Goal: Information Seeking & Learning: Learn about a topic

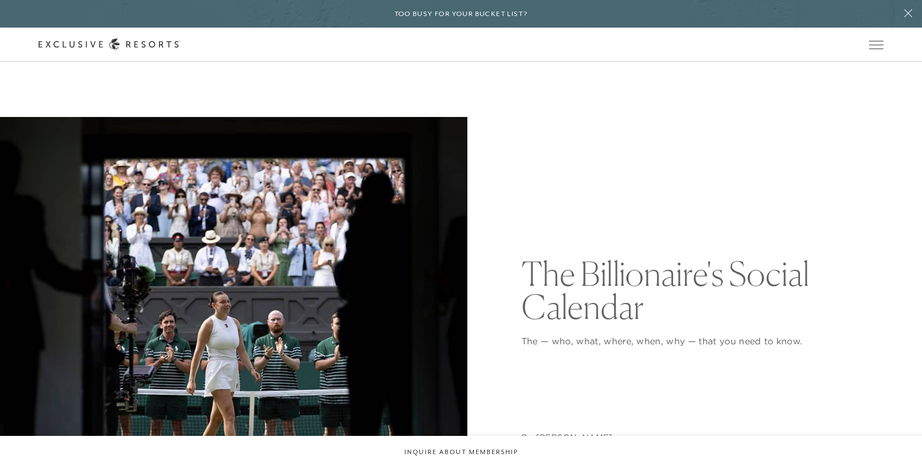
scroll to position [1260, 0]
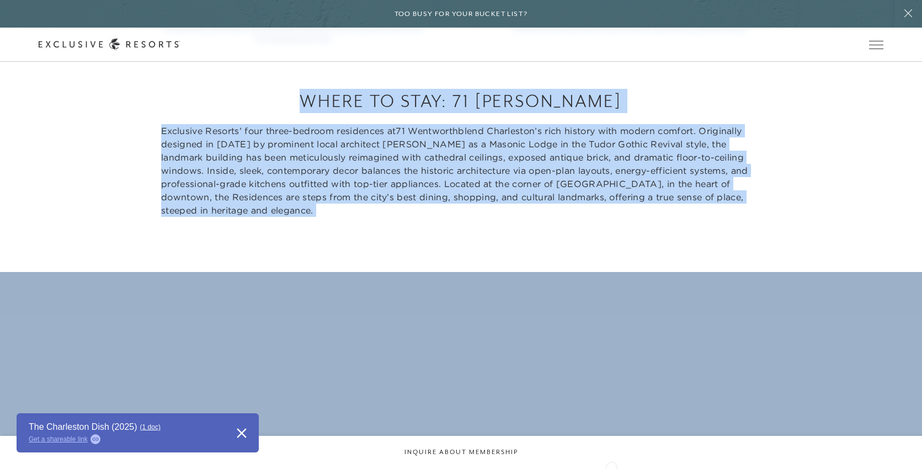
scroll to position [5650, 0]
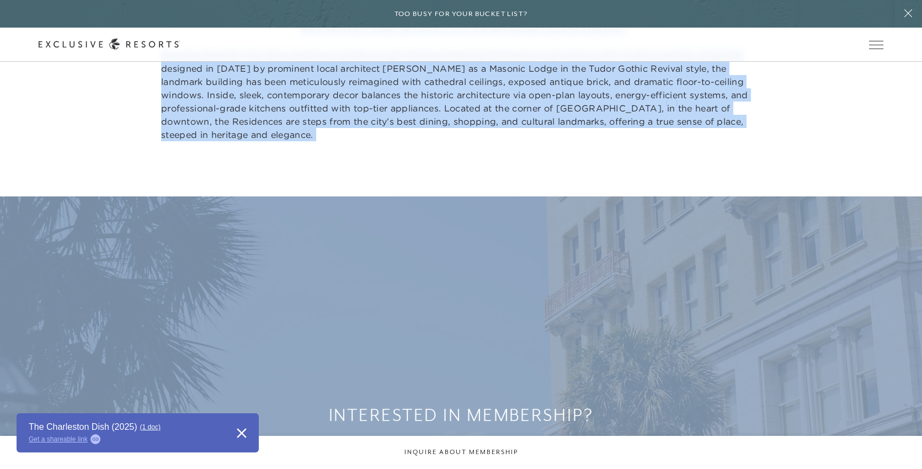
drag, startPoint x: 520, startPoint y: 151, endPoint x: 672, endPoint y: 102, distance: 159.4
copy article "What's the dish on Charleston? It depends whom you ask. By Jackie Caradonio As …"
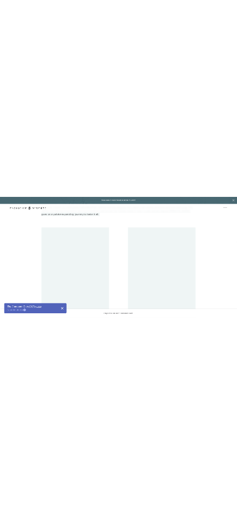
scroll to position [687, 0]
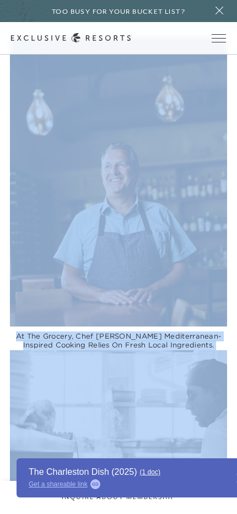
click at [104, 201] on img at bounding box center [119, 181] width 218 height 290
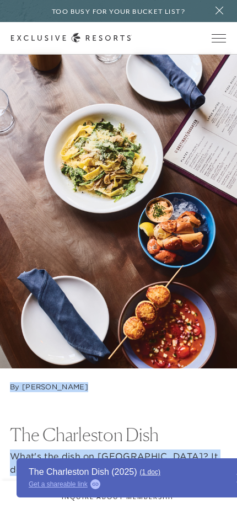
scroll to position [31, 0]
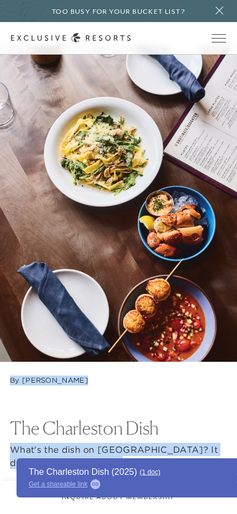
click at [98, 372] on nav "By Jackie Caradonio" at bounding box center [119, 374] width 218 height 24
click at [29, 379] on address "By Jackie Caradonio" at bounding box center [49, 380] width 78 height 9
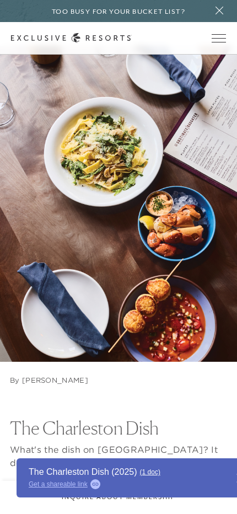
click at [19, 420] on h1 "The Charleston Dish" at bounding box center [119, 429] width 218 height 18
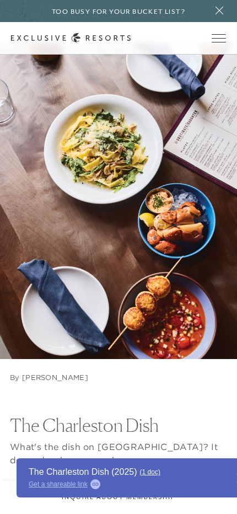
scroll to position [0, 0]
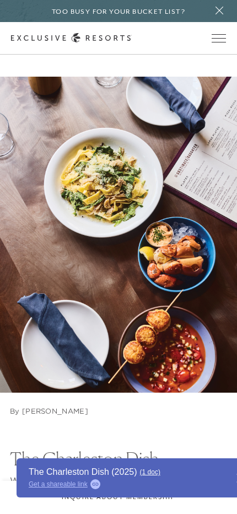
click at [222, 12] on icon at bounding box center [219, 10] width 15 height 9
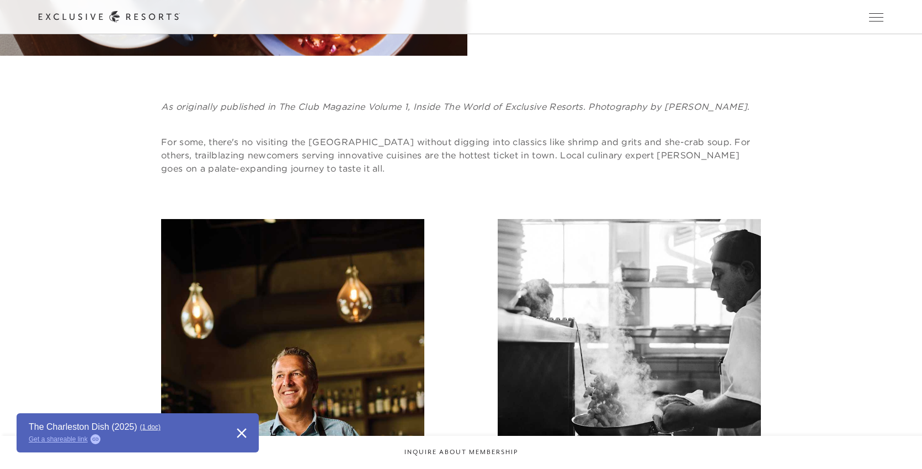
scroll to position [659, 0]
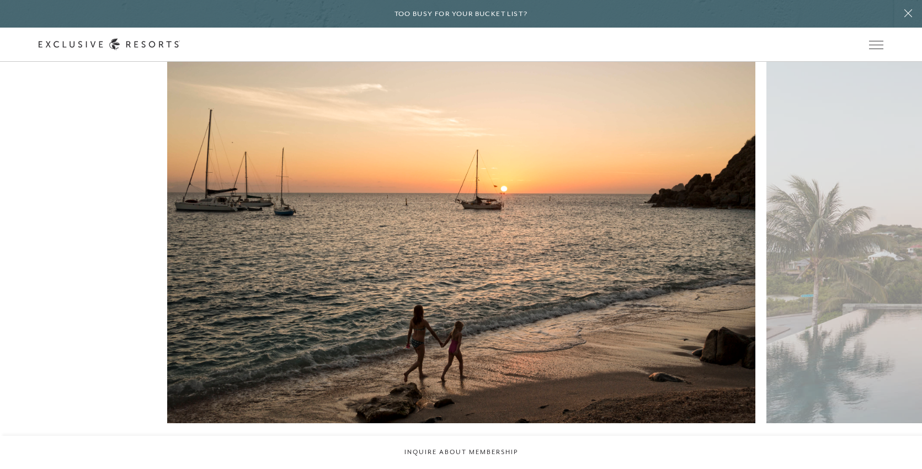
scroll to position [823, 0]
click at [396, 206] on figure "Champagne skies, glittering seas, ring in the New Year like the world's elite" at bounding box center [461, 265] width 588 height 406
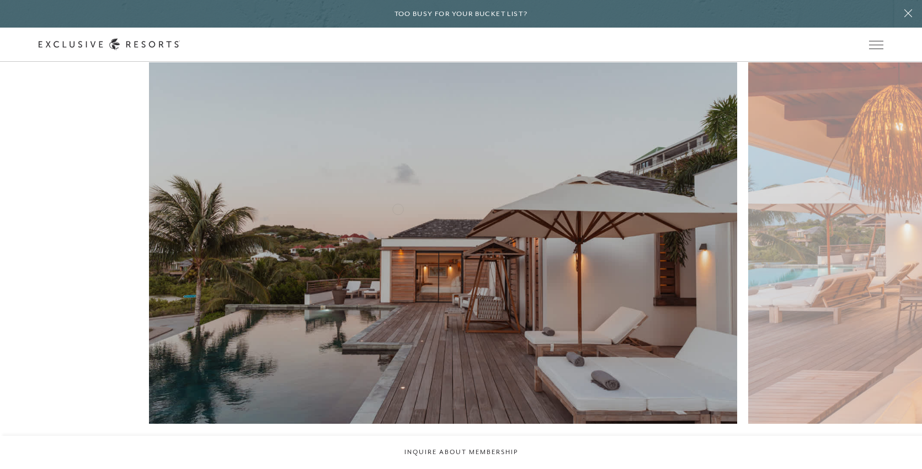
click at [375, 208] on figure "From fireworks over [GEOGRAPHIC_DATA] to dancing until [PERSON_NAME], [GEOGRAPH…" at bounding box center [443, 270] width 588 height 417
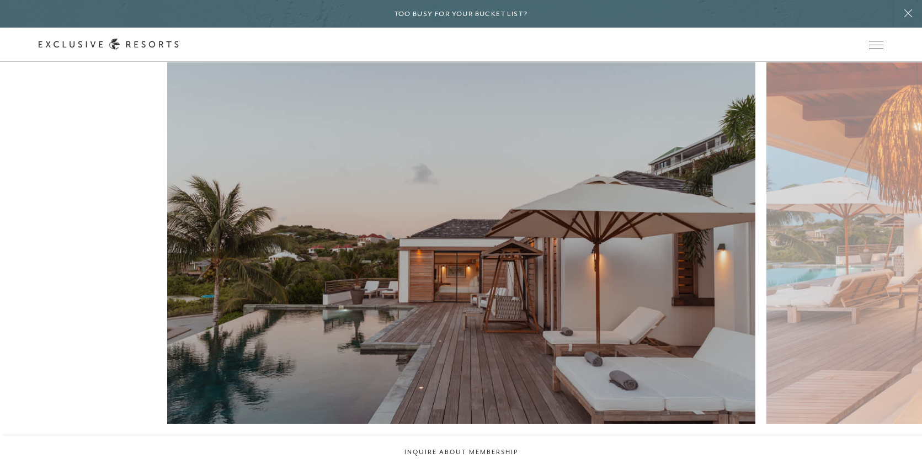
click at [415, 268] on figure "From fireworks over [GEOGRAPHIC_DATA] to dancing until [PERSON_NAME], [GEOGRAPH…" at bounding box center [461, 270] width 588 height 417
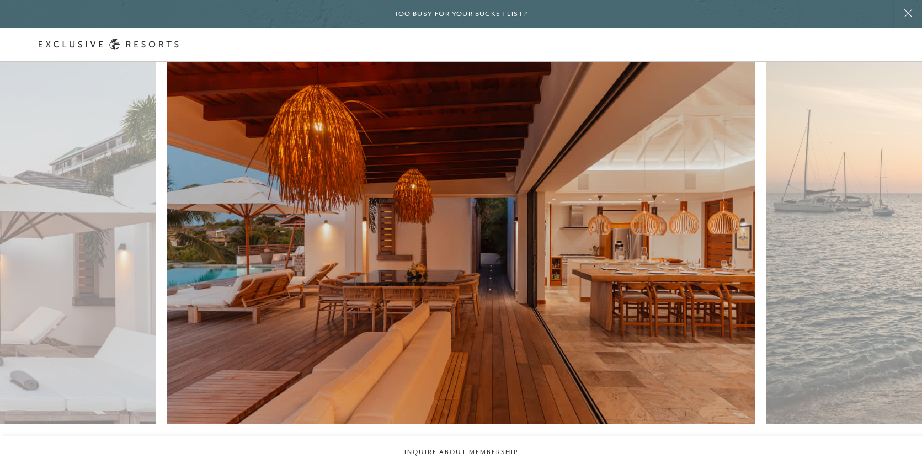
click at [641, 382] on figure "St. [PERSON_NAME] on New Year’s Eve is where the clock strikes midnight and the…" at bounding box center [461, 265] width 588 height 406
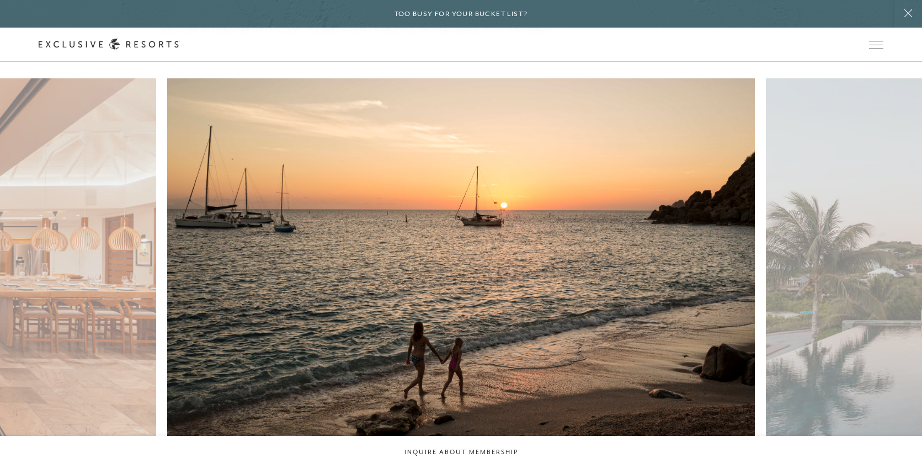
scroll to position [817, 0]
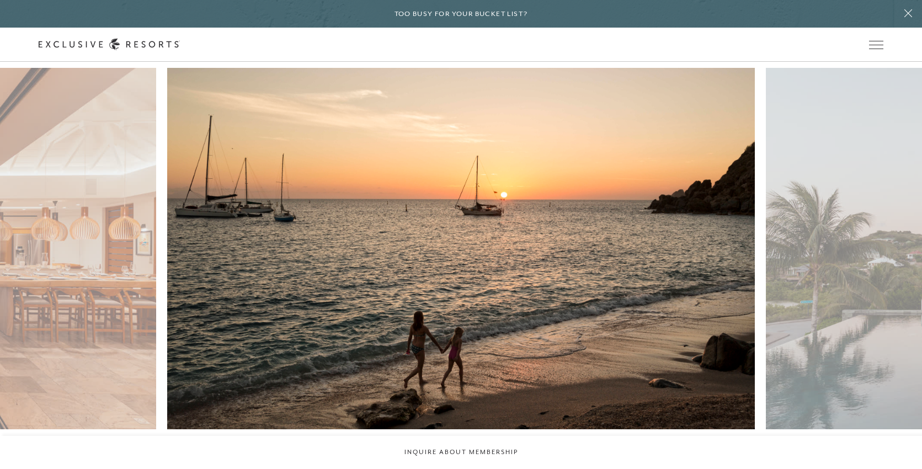
click at [492, 260] on figure "Champagne skies, glittering seas, ring in the New Year like the world's elite" at bounding box center [461, 271] width 588 height 406
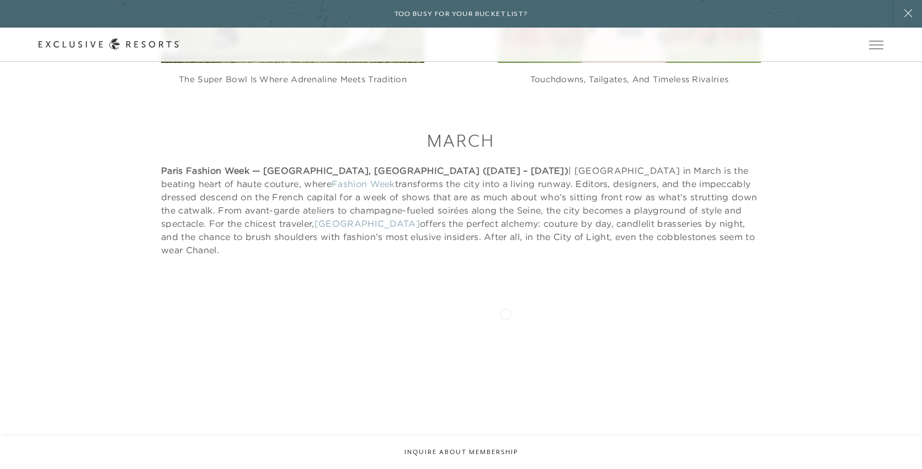
scroll to position [1822, 0]
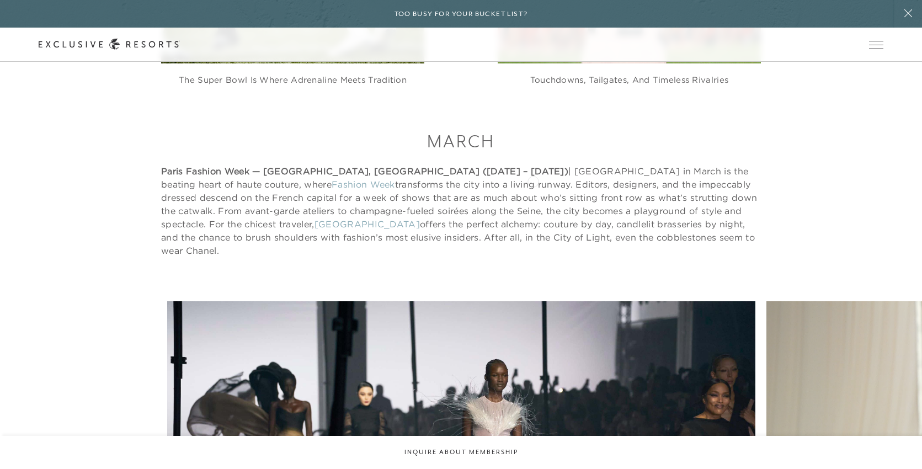
click at [533, 180] on p "Paris Fashion Week — [GEOGRAPHIC_DATA], [GEOGRAPHIC_DATA] ([DATE] – [DATE]) | […" at bounding box center [461, 211] width 600 height 93
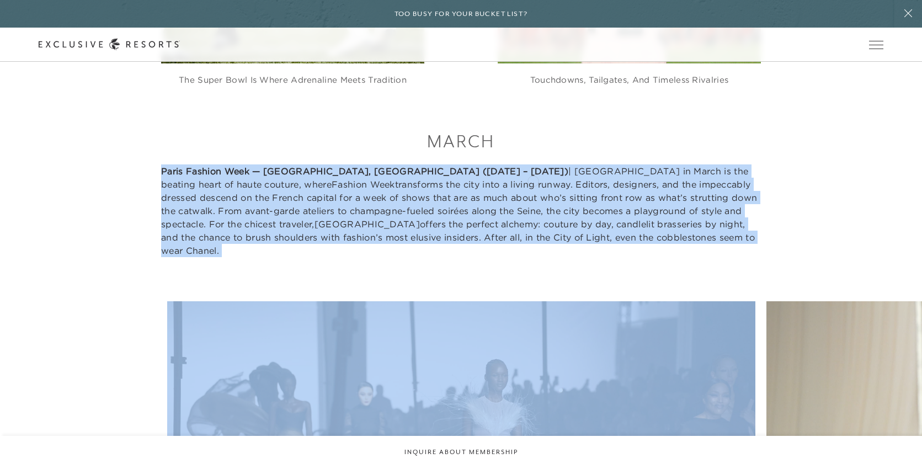
click at [533, 180] on p "Paris Fashion Week — [GEOGRAPHIC_DATA], [GEOGRAPHIC_DATA] ([DATE] – [DATE]) | […" at bounding box center [461, 211] width 600 height 93
copy article "Paris Fashion Week — [GEOGRAPHIC_DATA], [GEOGRAPHIC_DATA] ([DATE] – [DATE]) | […"
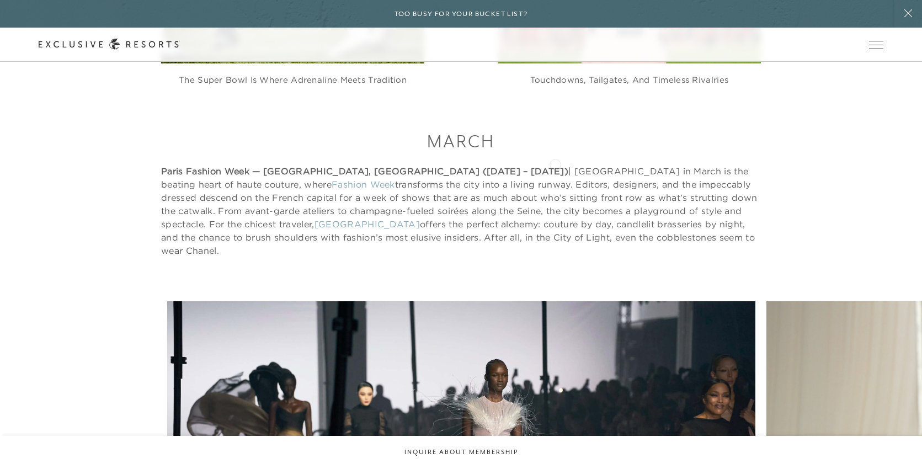
click at [555, 165] on p "Paris Fashion Week — [GEOGRAPHIC_DATA], [GEOGRAPHIC_DATA] ([DATE] – [DATE]) | […" at bounding box center [461, 211] width 600 height 93
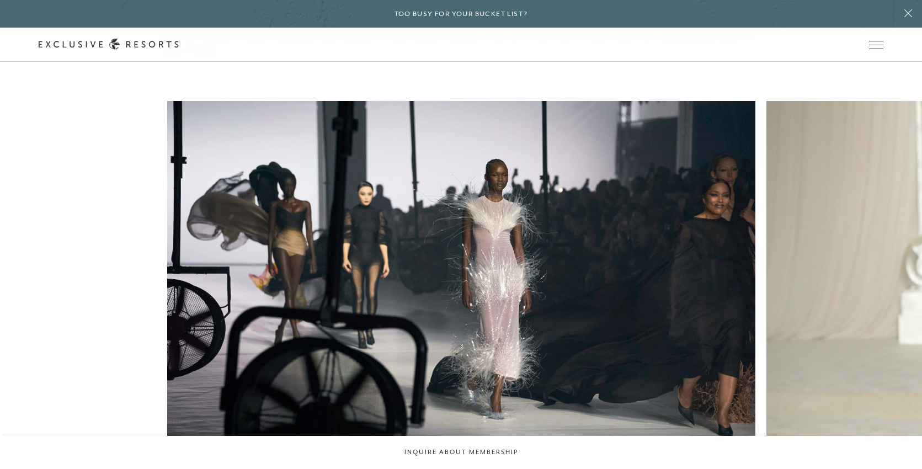
scroll to position [2017, 0]
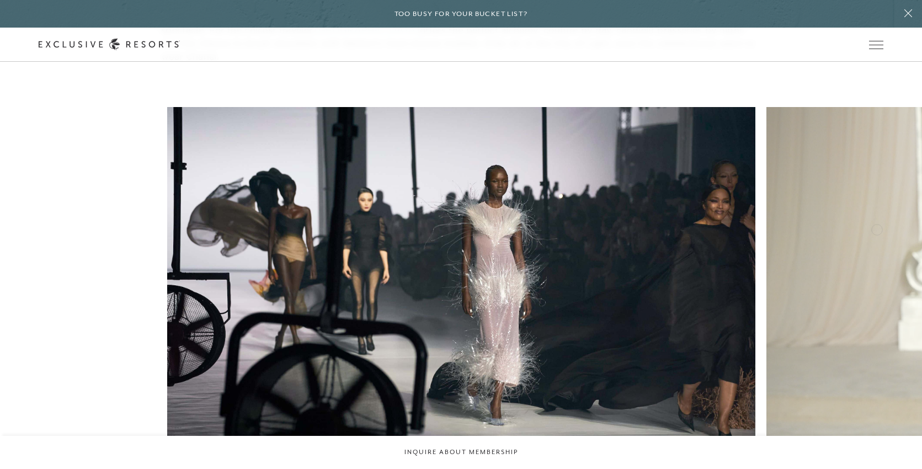
click at [755, 296] on div "This season promises groundbreaking collections from established houses Enjoy c…" at bounding box center [623, 310] width 922 height 406
click at [642, 296] on div "This season promises groundbreaking collections from established houses Enjoy c…" at bounding box center [623, 310] width 922 height 406
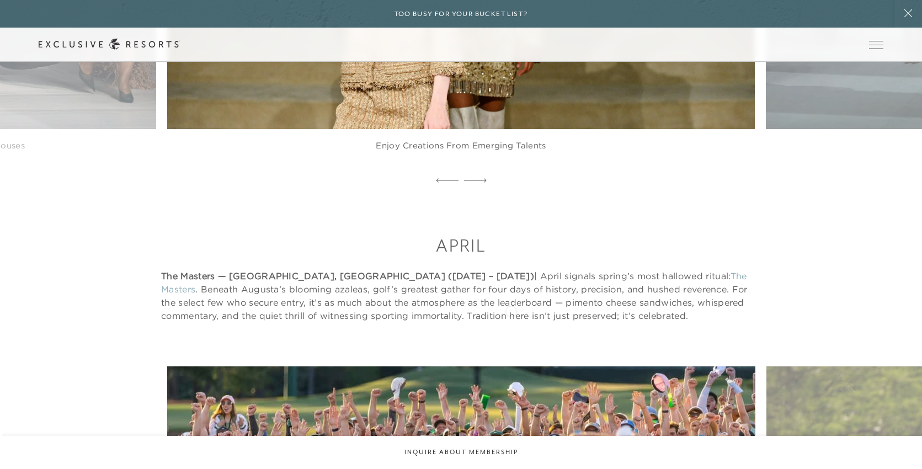
scroll to position [2376, 0]
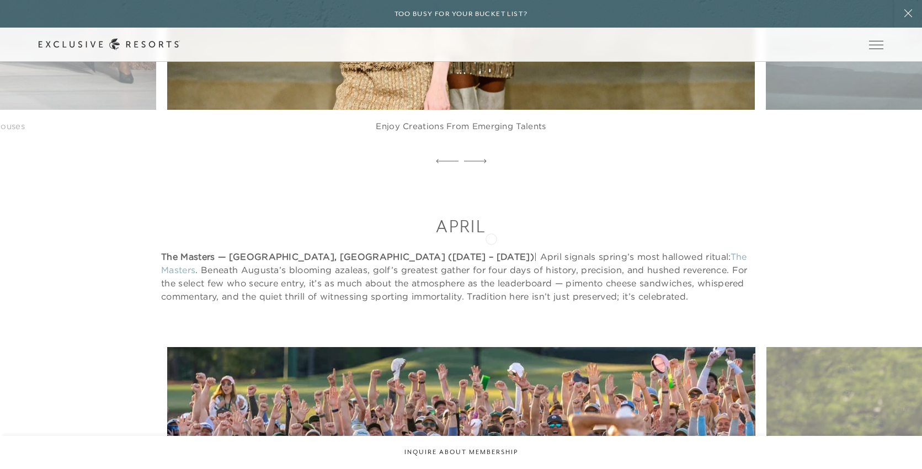
click at [486, 250] on p "The Masters — [GEOGRAPHIC_DATA], [GEOGRAPHIC_DATA] ([DATE] – [DATE]) | April si…" at bounding box center [461, 276] width 600 height 53
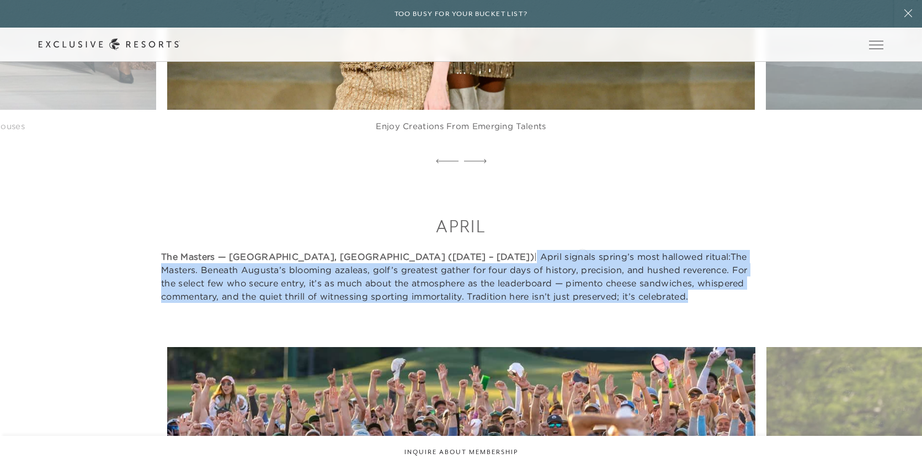
copy p "April signals spring’s most hallowed ritual: The Masters . Beneath Augusta’s bl…"
drag, startPoint x: 387, startPoint y: 216, endPoint x: 582, endPoint y: 253, distance: 199.0
click at [582, 253] on p "The Masters — [GEOGRAPHIC_DATA], [GEOGRAPHIC_DATA] ([DATE] – [DATE]) | April si…" at bounding box center [461, 276] width 600 height 53
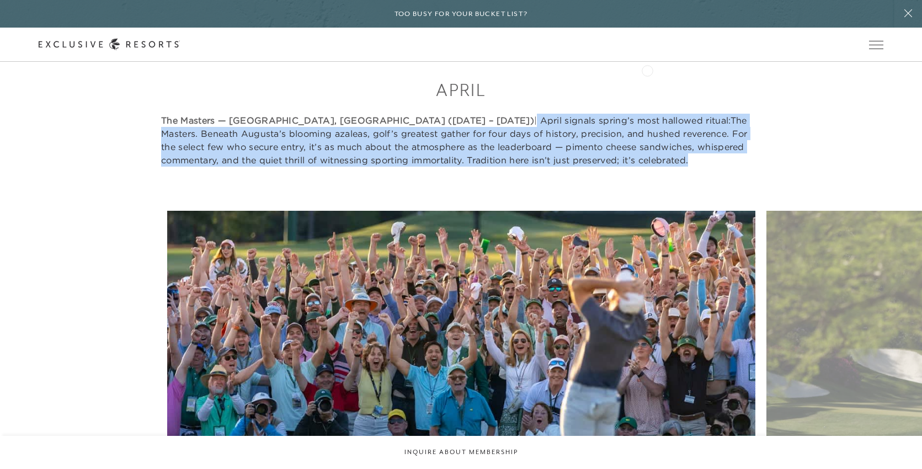
scroll to position [2502, 0]
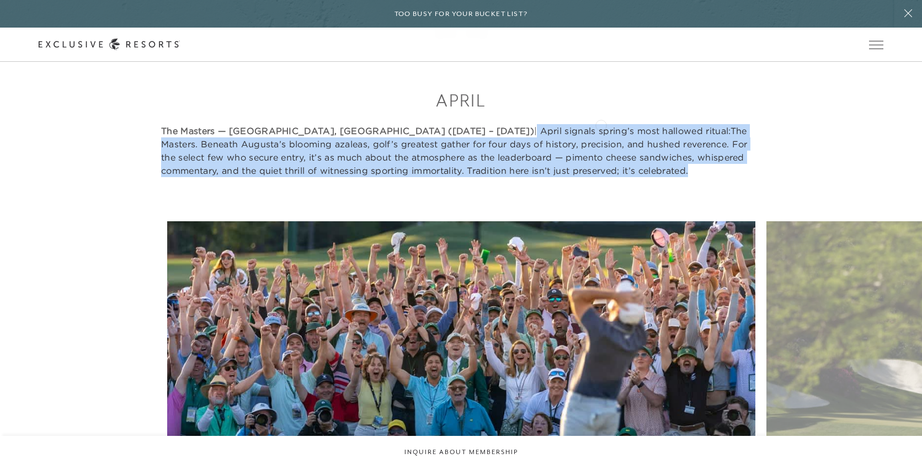
click at [601, 124] on p "The Masters — [GEOGRAPHIC_DATA], [GEOGRAPHIC_DATA] ([DATE] – [DATE]) | April si…" at bounding box center [461, 150] width 600 height 53
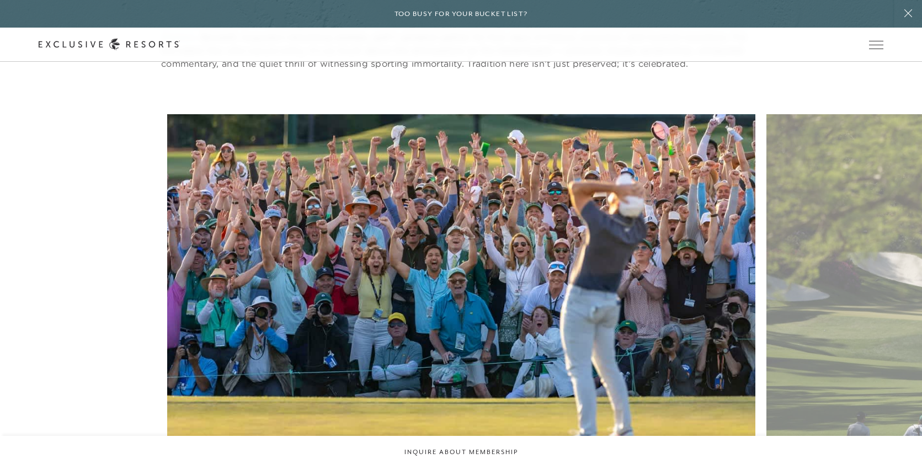
scroll to position [2606, 0]
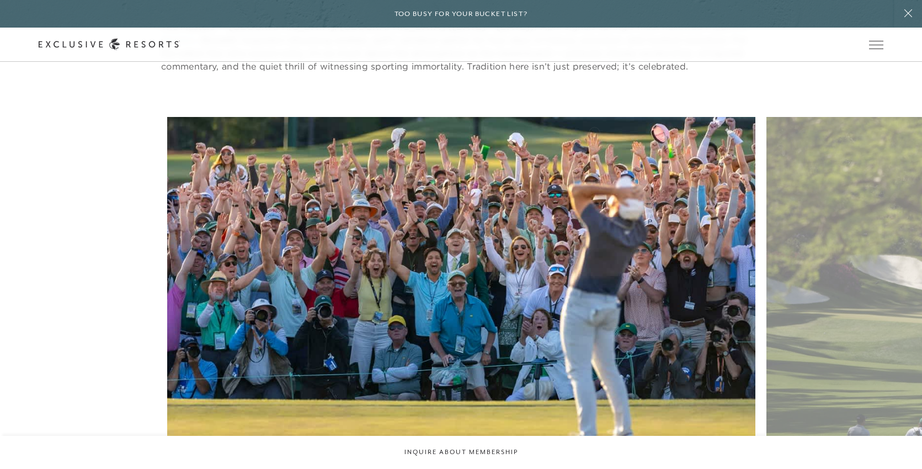
click at [555, 131] on figure "The first full week of April ushers in a stage unique to golf and to sport" at bounding box center [461, 320] width 588 height 406
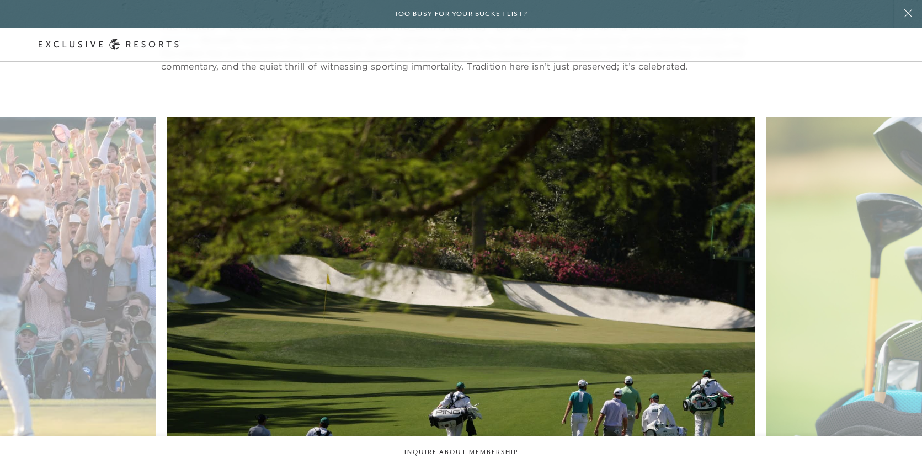
click at [480, 131] on figure "Over four days and 72 holes, the smallest field in major championship golf comp…" at bounding box center [461, 320] width 588 height 406
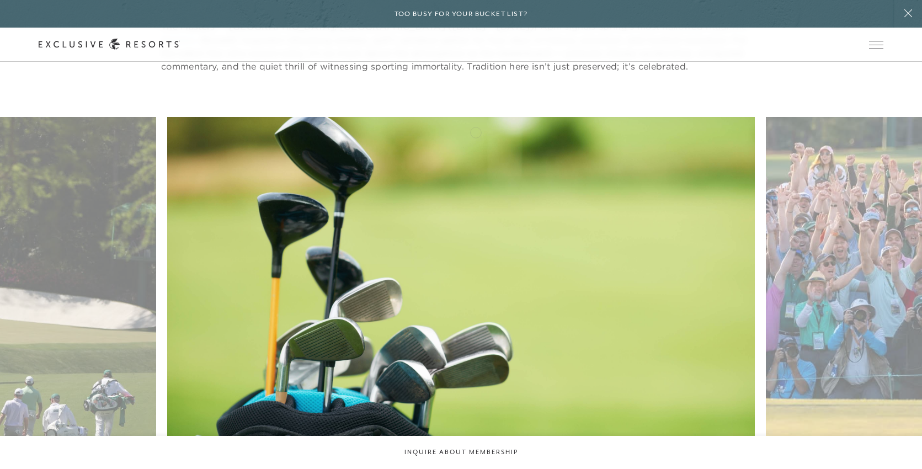
click at [379, 131] on figure "Since [DATE], the Masters Tournament has been home to some of golf’s greatest m…" at bounding box center [461, 320] width 588 height 406
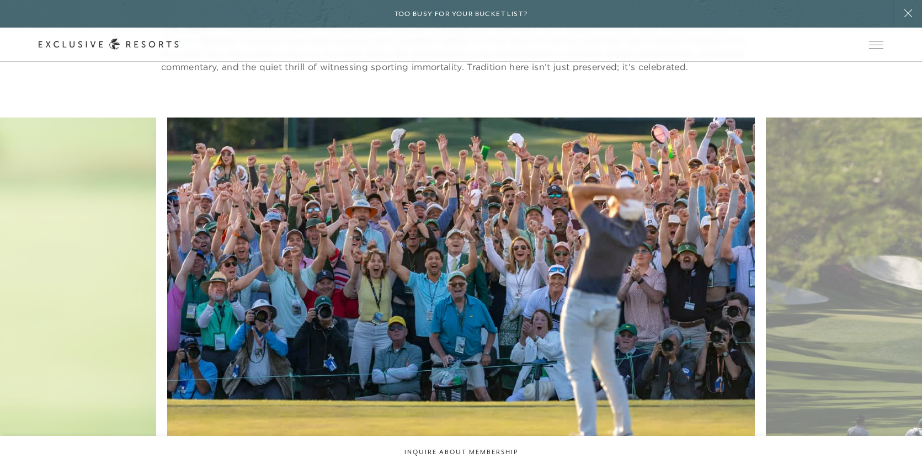
scroll to position [2608, 0]
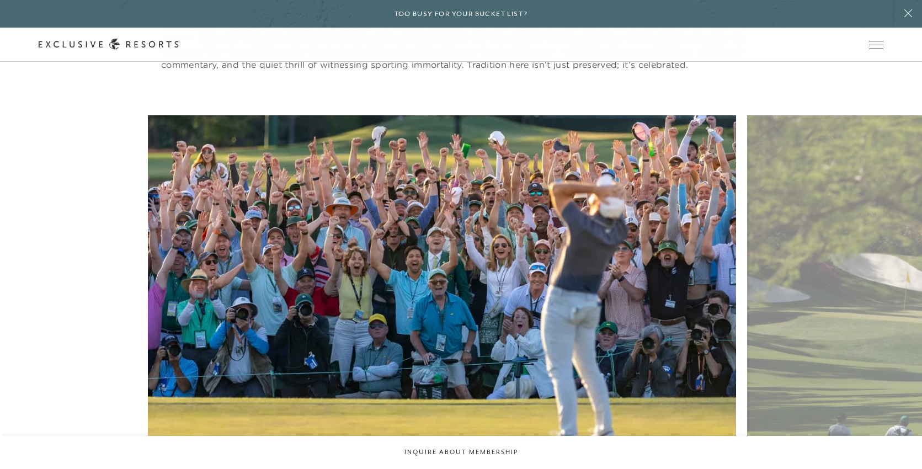
drag, startPoint x: 391, startPoint y: 160, endPoint x: 413, endPoint y: 240, distance: 83.4
click at [413, 240] on figure "The first full week of April ushers in a stage unique to golf and to sport" at bounding box center [442, 318] width 588 height 406
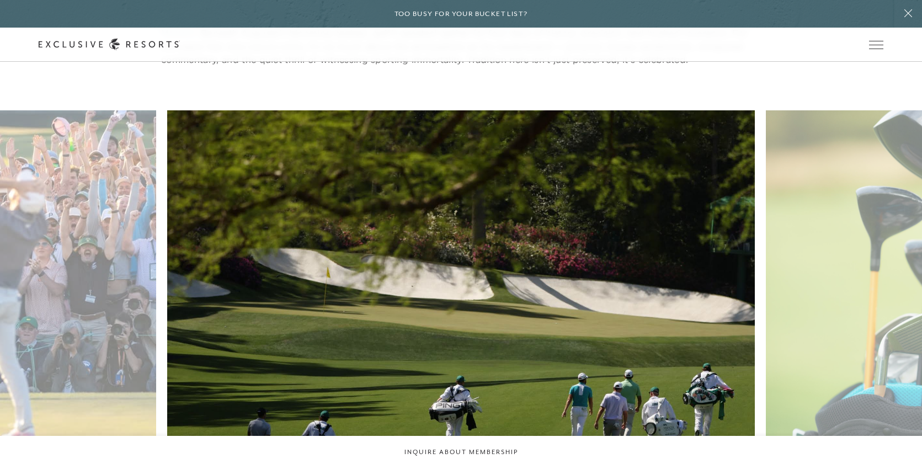
scroll to position [2616, 0]
